Goal: Find specific page/section: Find specific page/section

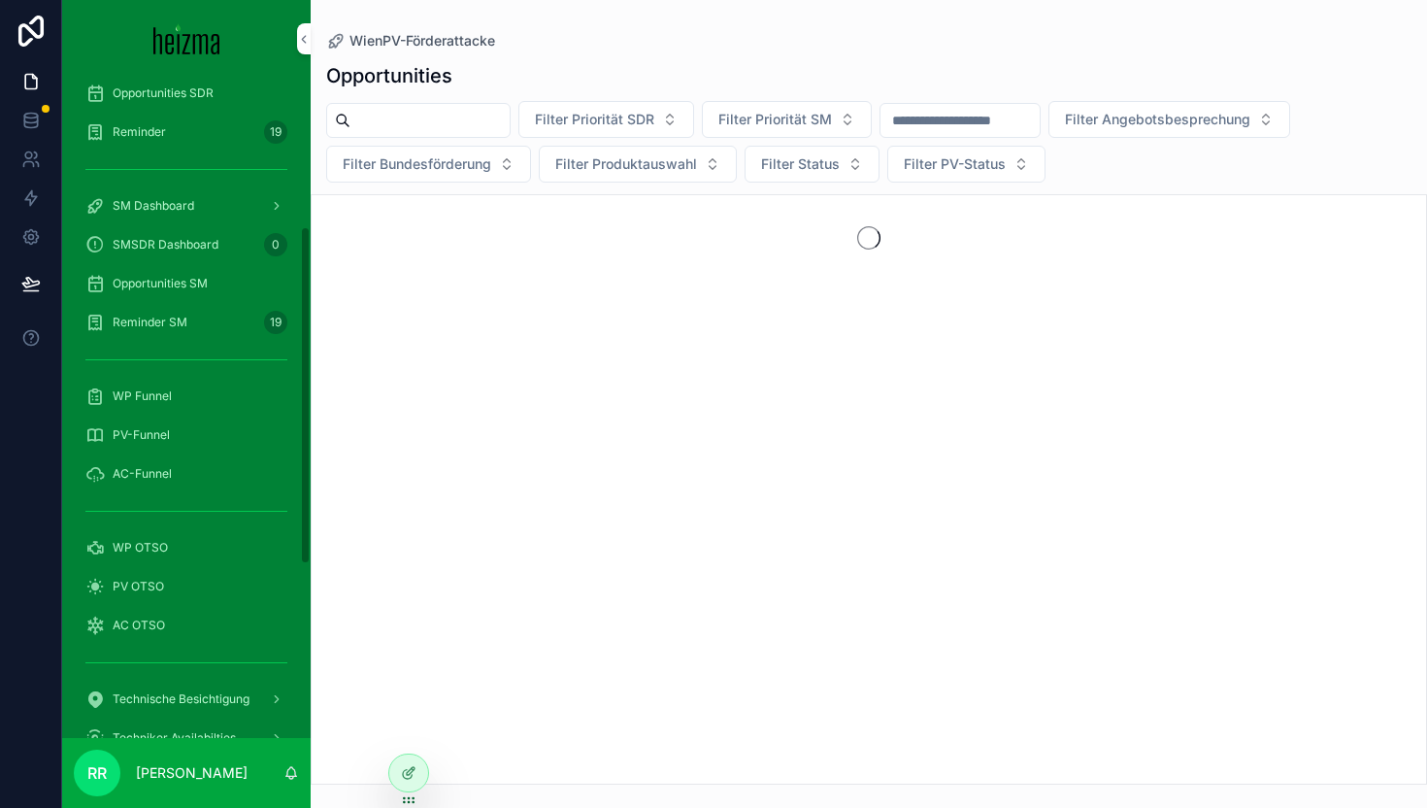
scroll to position [325, 0]
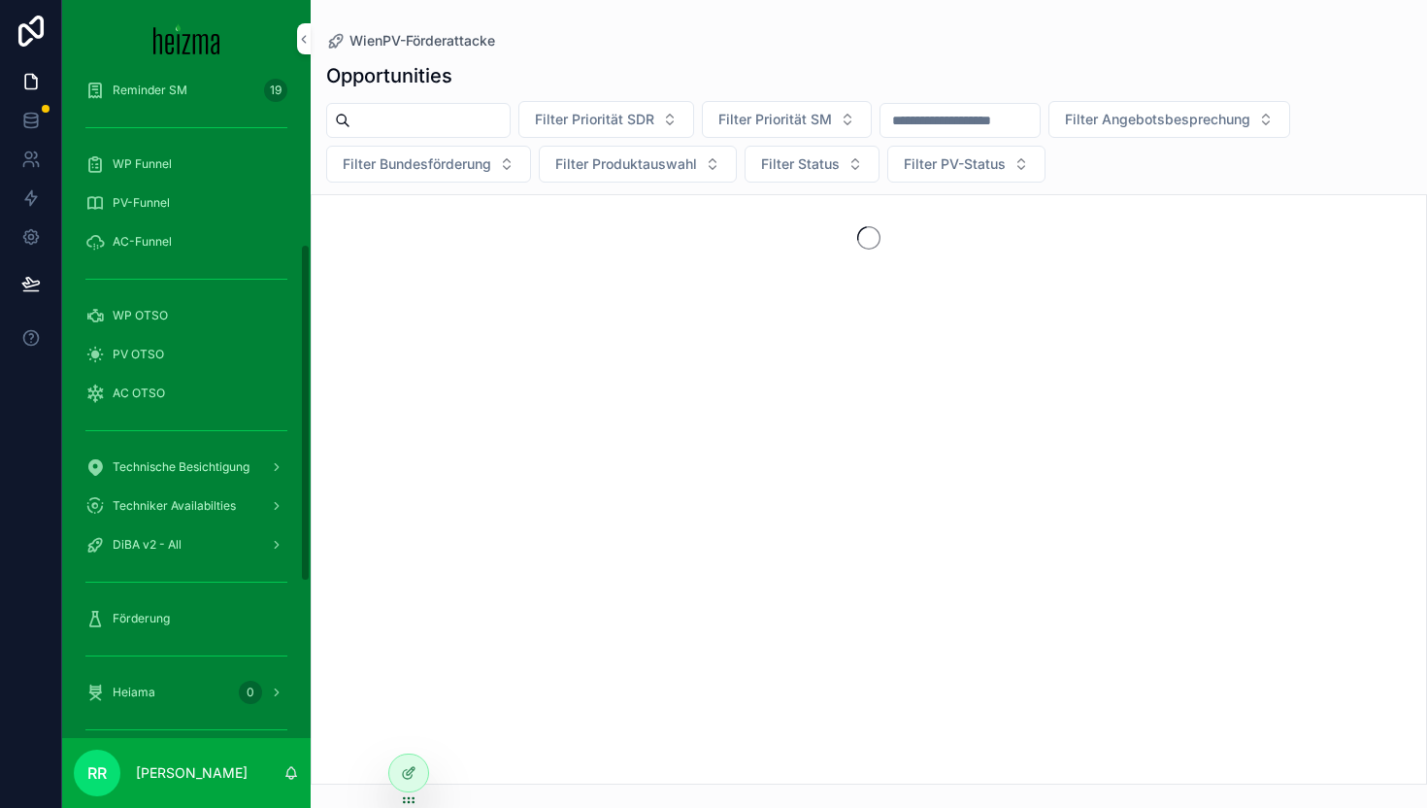
click at [195, 319] on div "WP OTSO" at bounding box center [186, 315] width 202 height 31
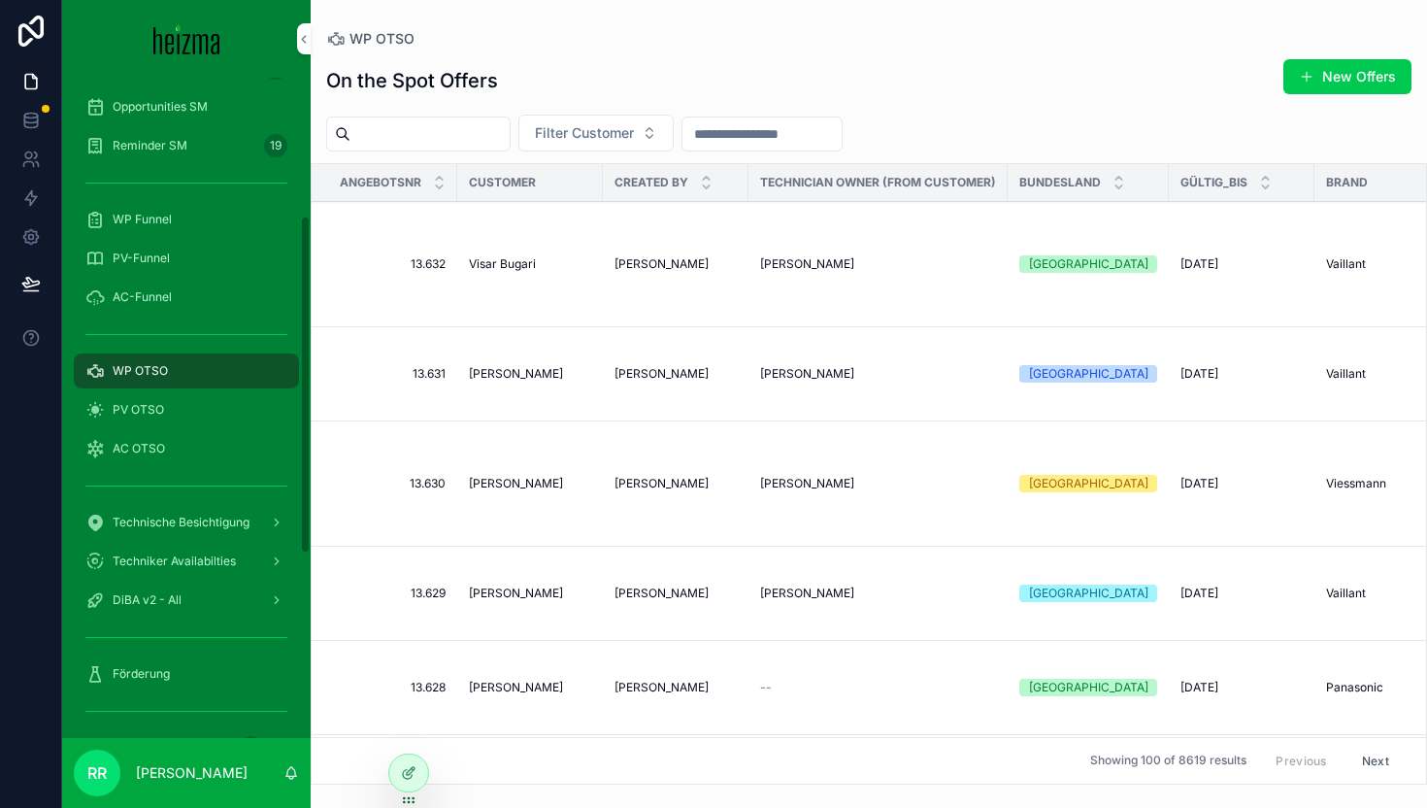
scroll to position [267, 0]
click at [674, 140] on button "Filter Customer" at bounding box center [595, 133] width 155 height 37
click at [956, 84] on div "On the Spot Offers New Offers" at bounding box center [868, 80] width 1085 height 45
